Goal: Task Accomplishment & Management: Complete application form

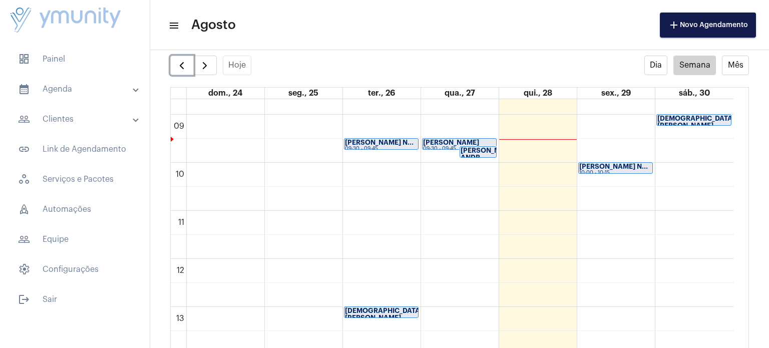
scroll to position [405, 0]
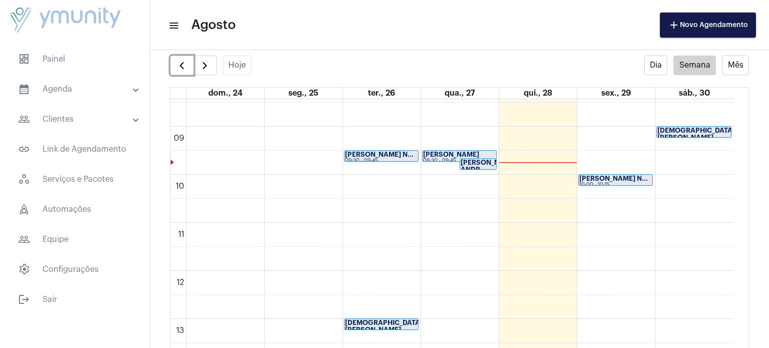
click at [462, 162] on strong "[PERSON_NAME] ANDR..." at bounding box center [489, 166] width 56 height 14
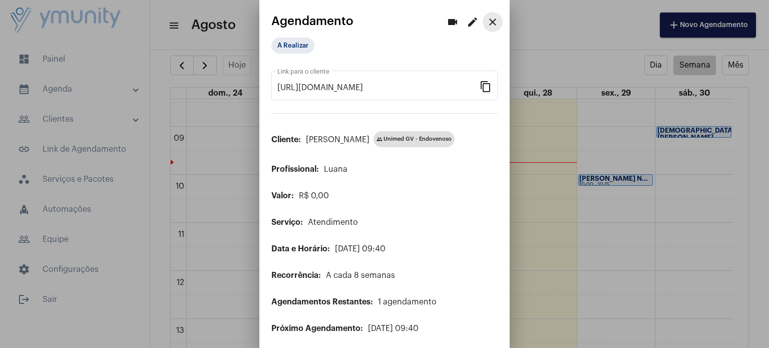
click at [489, 19] on mat-icon "close" at bounding box center [493, 22] width 12 height 12
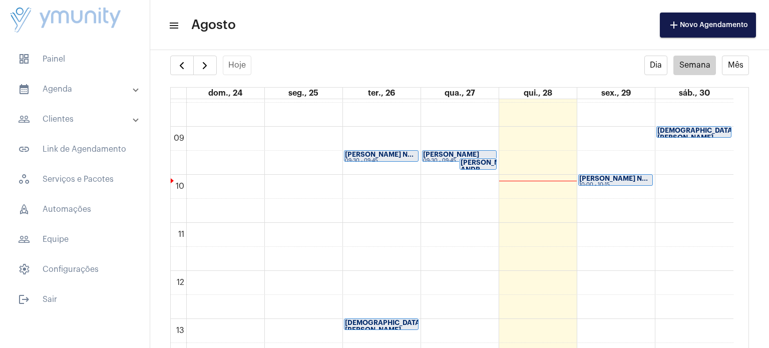
drag, startPoint x: 208, startPoint y: 65, endPoint x: 212, endPoint y: 27, distance: 38.7
click at [212, 27] on span "Agosto" at bounding box center [213, 25] width 45 height 16
click at [197, 64] on button "button" at bounding box center [205, 66] width 24 height 20
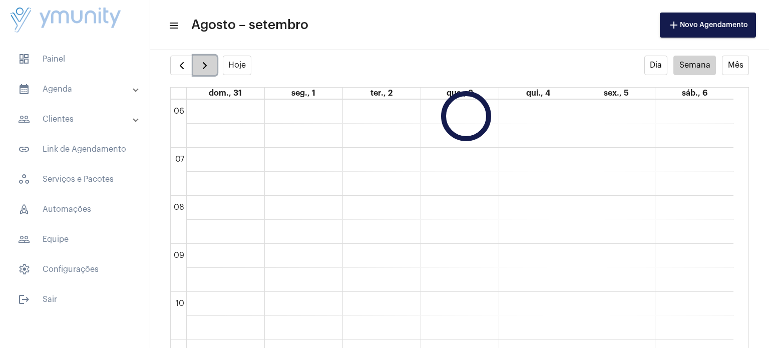
click at [197, 64] on button "button" at bounding box center [205, 66] width 24 height 20
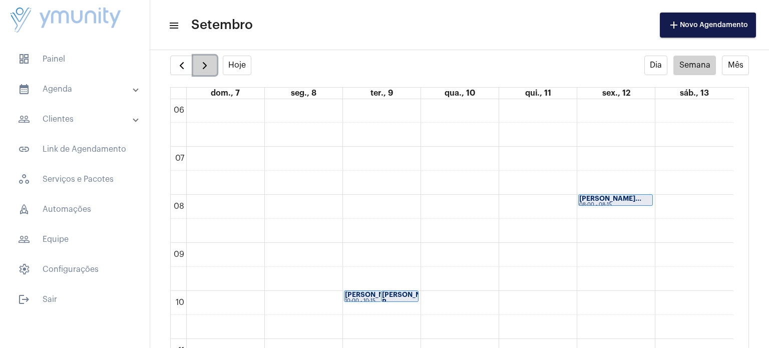
click at [197, 64] on button "button" at bounding box center [205, 66] width 24 height 20
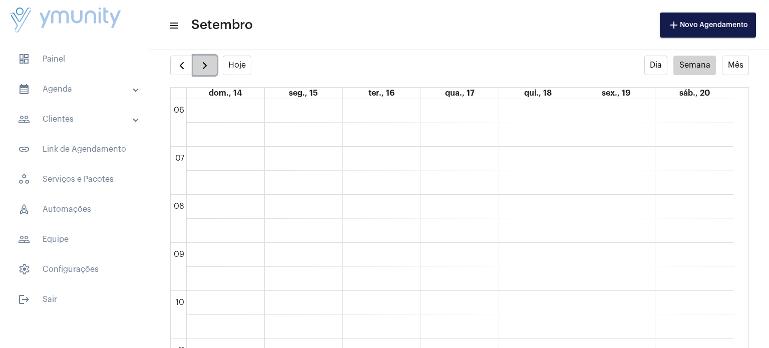
click at [197, 64] on button "button" at bounding box center [205, 66] width 24 height 20
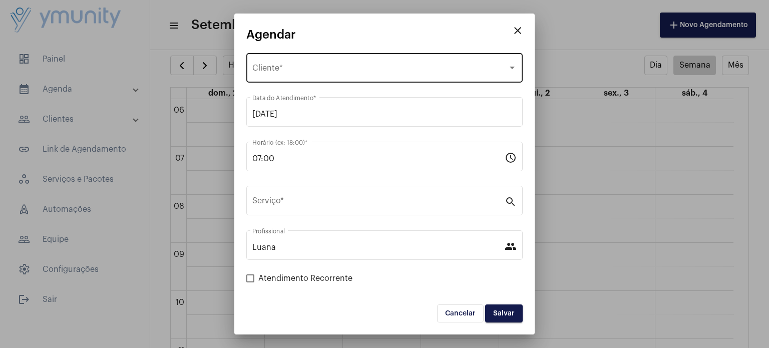
click at [327, 78] on div "Selecione o Cliente Cliente *" at bounding box center [384, 67] width 264 height 32
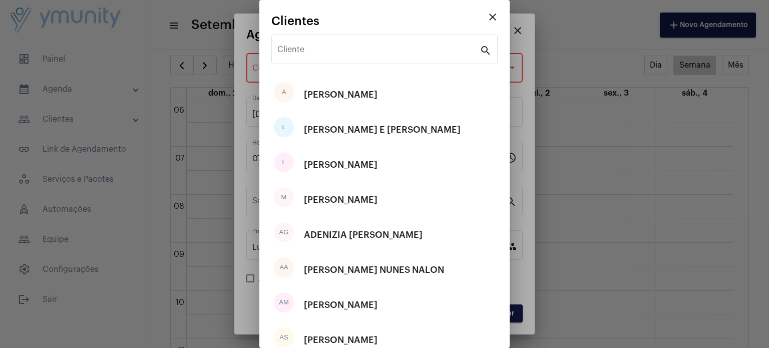
click at [327, 78] on div "A [PERSON_NAME]" at bounding box center [384, 94] width 226 height 35
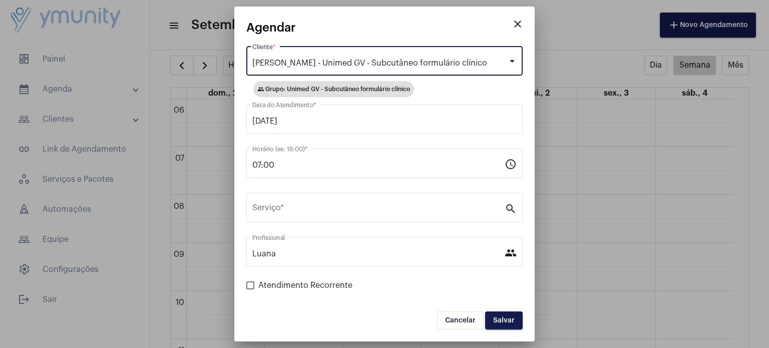
click at [387, 72] on div "[PERSON_NAME] - Unimed GV - Subcutâneo formulário clínico Cliente *" at bounding box center [384, 60] width 264 height 32
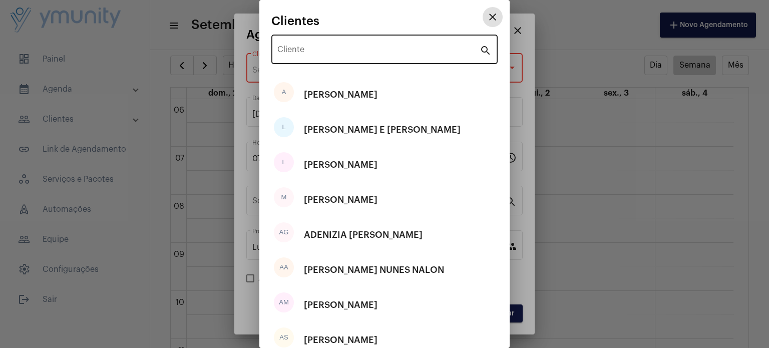
click at [355, 44] on div "Cliente" at bounding box center [378, 49] width 202 height 32
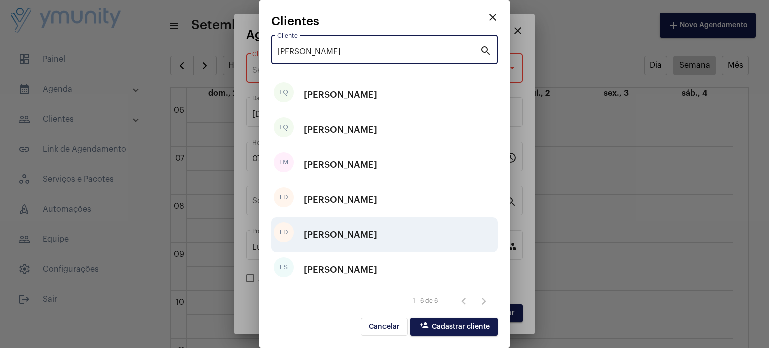
type input "[PERSON_NAME]"
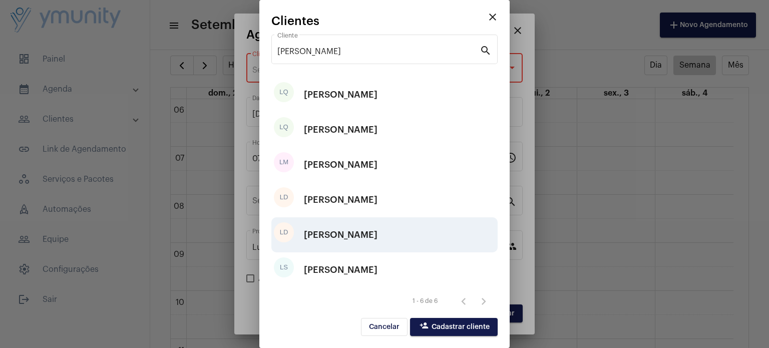
click at [360, 234] on div "[PERSON_NAME]" at bounding box center [341, 235] width 74 height 30
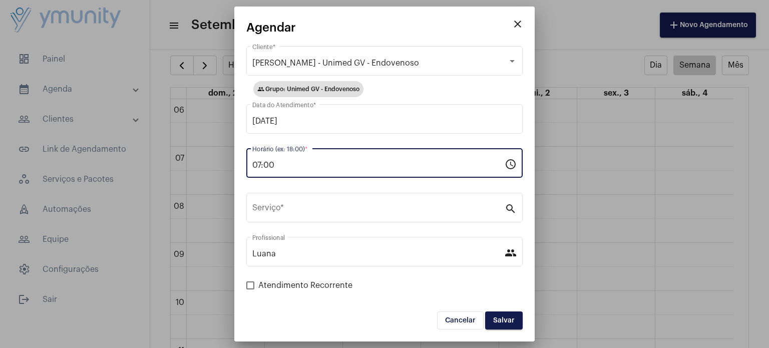
click at [310, 166] on input "07:00" at bounding box center [378, 165] width 252 height 9
type input "0"
type input "10:00"
click at [502, 324] on button "Salvar" at bounding box center [504, 320] width 38 height 18
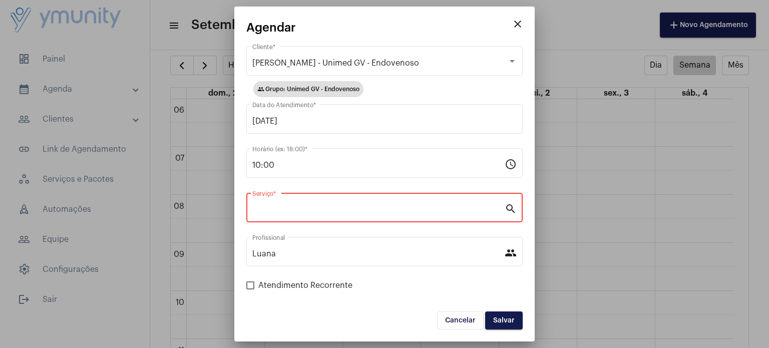
click at [452, 209] on input "Serviço *" at bounding box center [378, 209] width 252 height 9
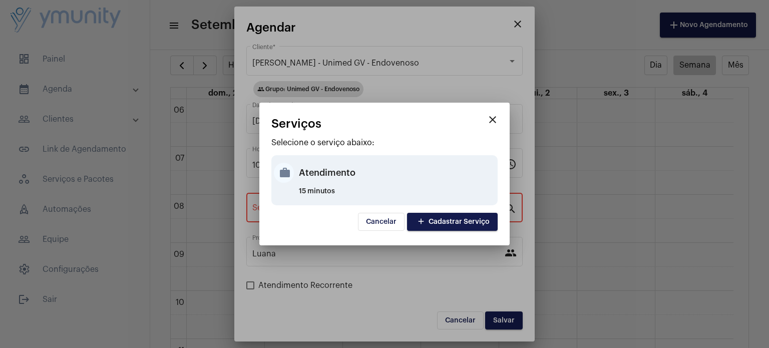
click at [306, 171] on div "Atendimento" at bounding box center [397, 173] width 196 height 30
type input "Atendimento"
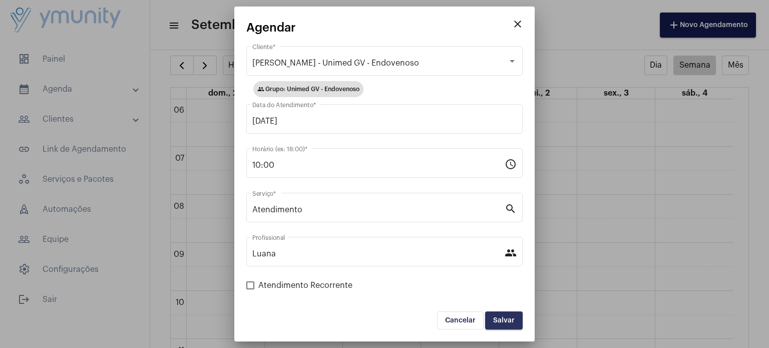
click at [514, 323] on button "Salvar" at bounding box center [504, 320] width 38 height 18
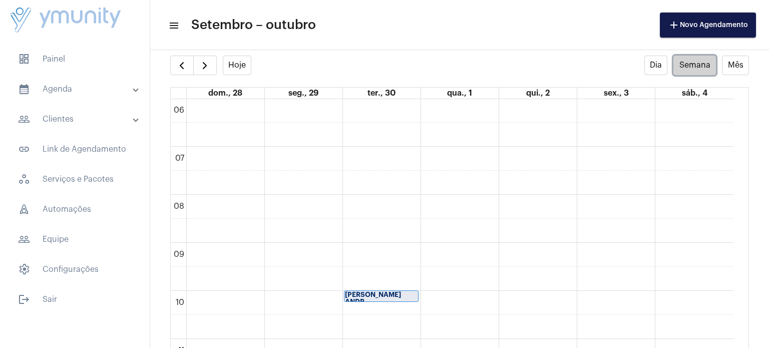
click at [691, 72] on button "Semana" at bounding box center [694, 66] width 43 height 20
click at [184, 67] on span "button" at bounding box center [182, 66] width 12 height 12
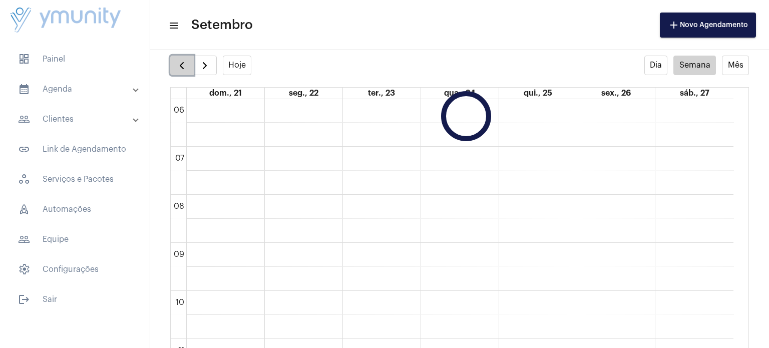
click at [184, 67] on span "button" at bounding box center [182, 66] width 12 height 12
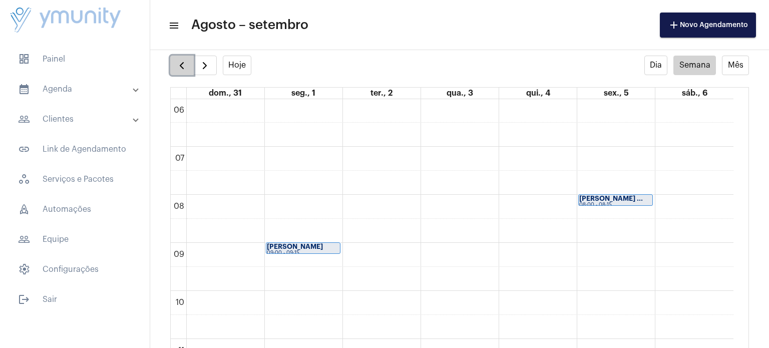
click at [184, 67] on span "button" at bounding box center [182, 66] width 12 height 12
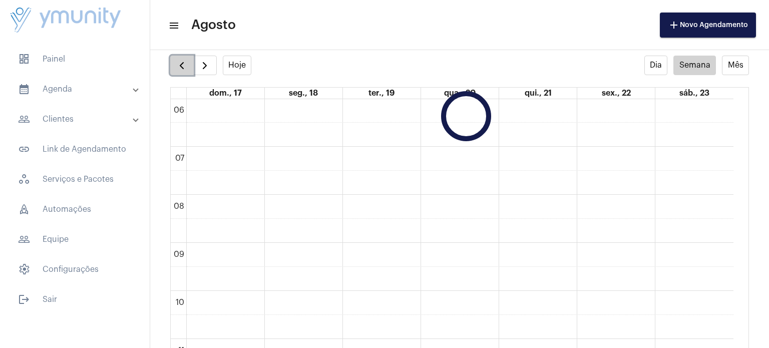
click at [184, 67] on span "button" at bounding box center [182, 66] width 12 height 12
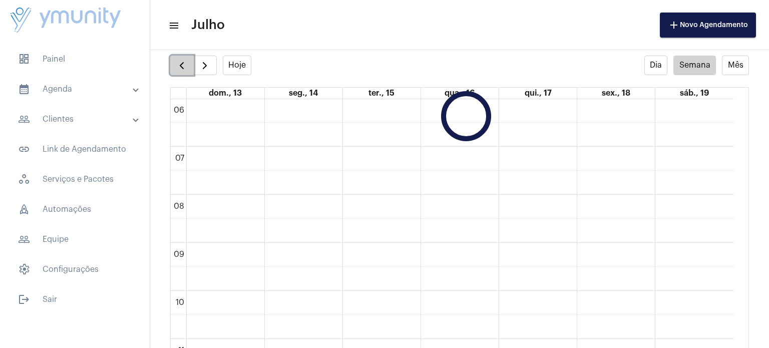
click at [184, 67] on span "button" at bounding box center [182, 66] width 12 height 12
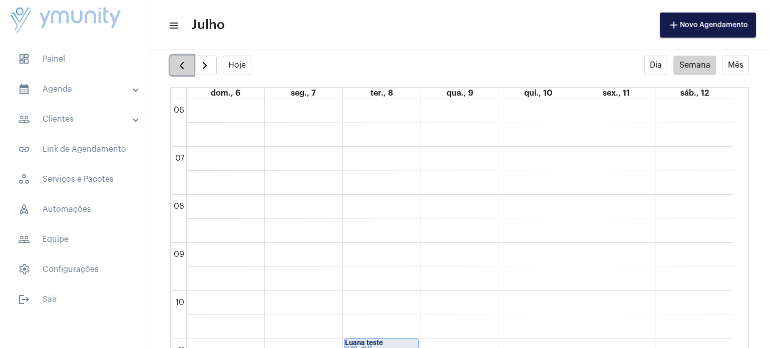
click at [184, 67] on span "button" at bounding box center [182, 66] width 12 height 12
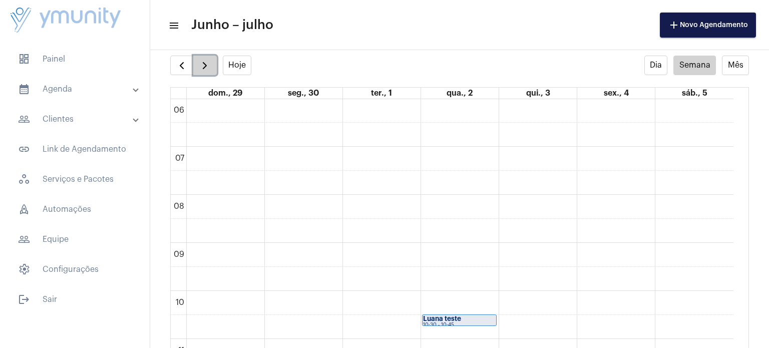
click at [206, 70] on span "button" at bounding box center [205, 66] width 12 height 12
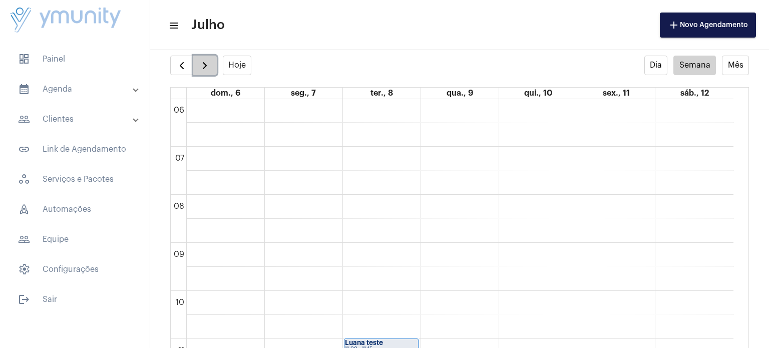
click at [206, 70] on span "button" at bounding box center [205, 66] width 12 height 12
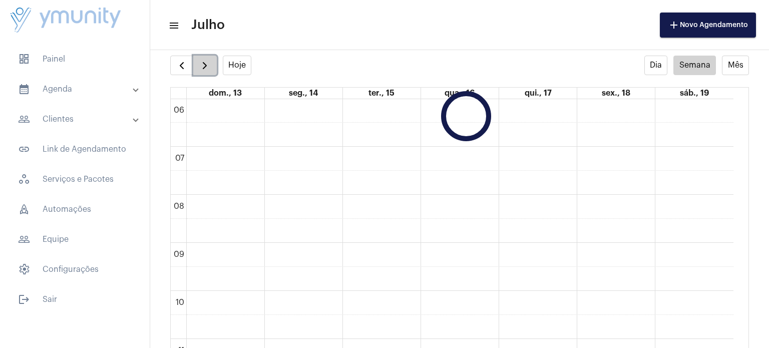
click at [206, 70] on span "button" at bounding box center [205, 66] width 12 height 12
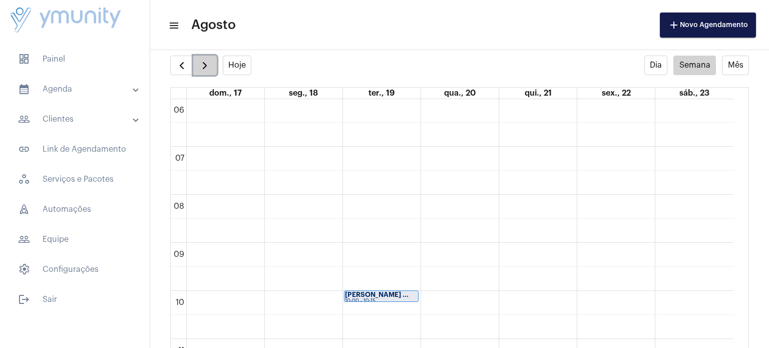
click at [205, 68] on span "button" at bounding box center [205, 66] width 12 height 12
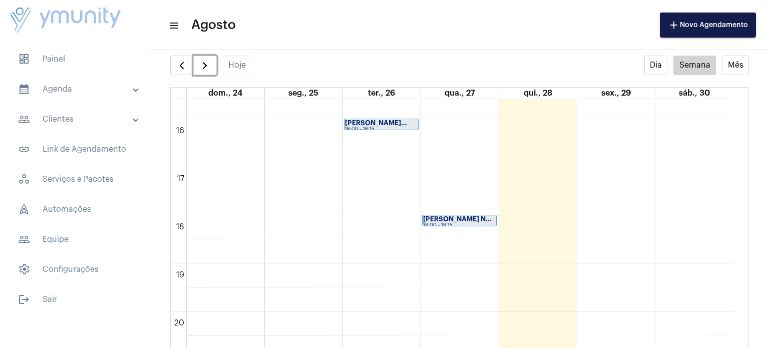
scroll to position [783, 0]
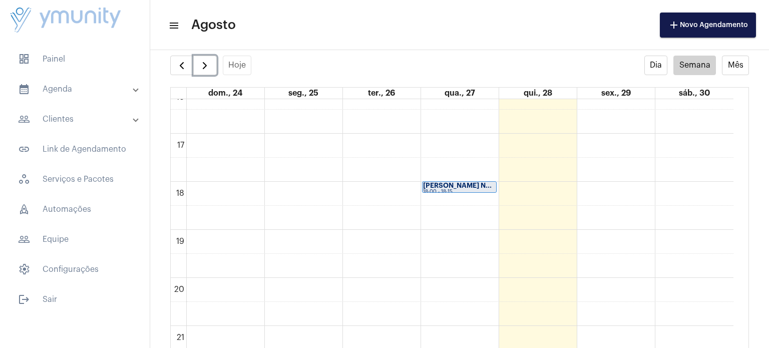
click at [452, 186] on strong "[PERSON_NAME] N..." at bounding box center [457, 185] width 69 height 7
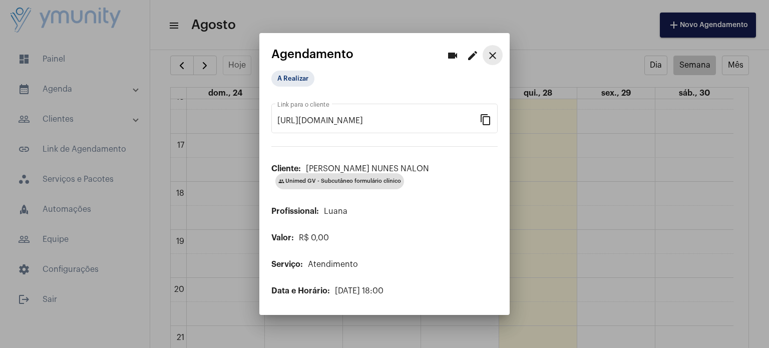
click at [495, 54] on mat-icon "close" at bounding box center [493, 56] width 12 height 12
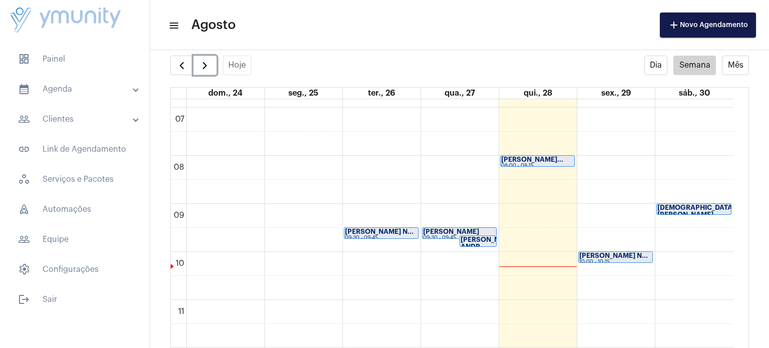
scroll to position [320, 0]
